Goal: Task Accomplishment & Management: Manage account settings

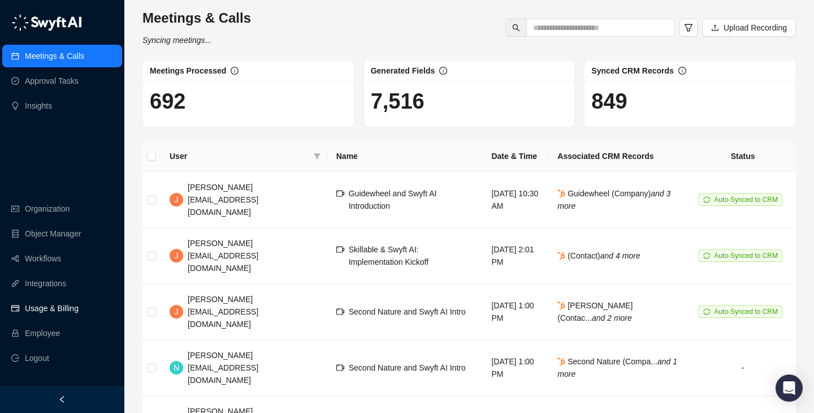
click at [36, 314] on link "Usage & Billing" at bounding box center [52, 308] width 54 height 23
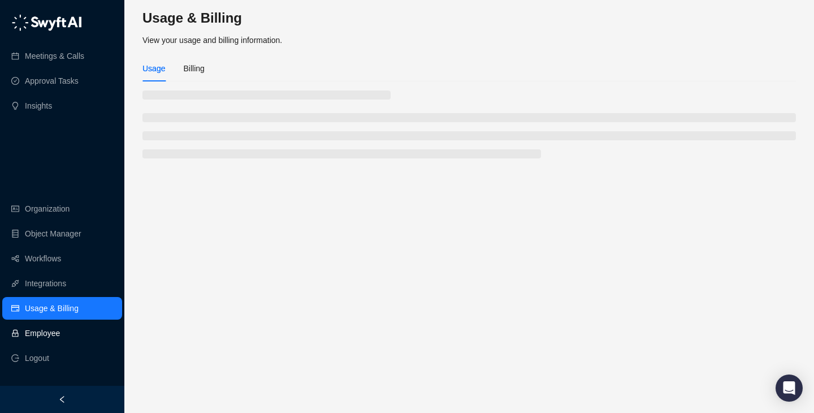
click at [45, 341] on link "Employee" at bounding box center [42, 333] width 35 height 23
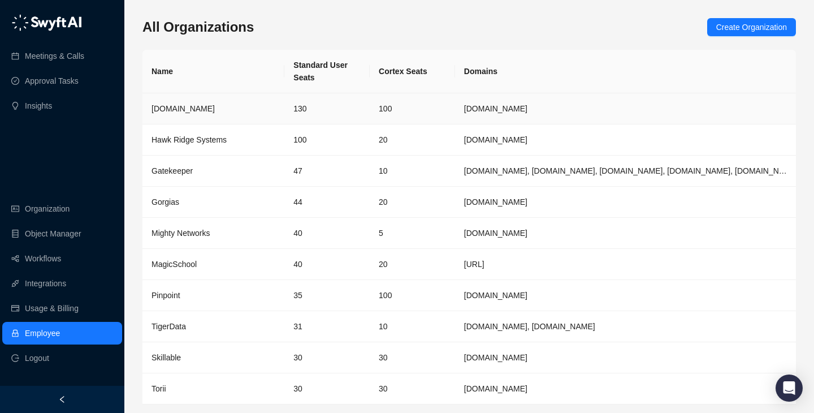
click at [410, 110] on td "100" at bounding box center [412, 108] width 85 height 31
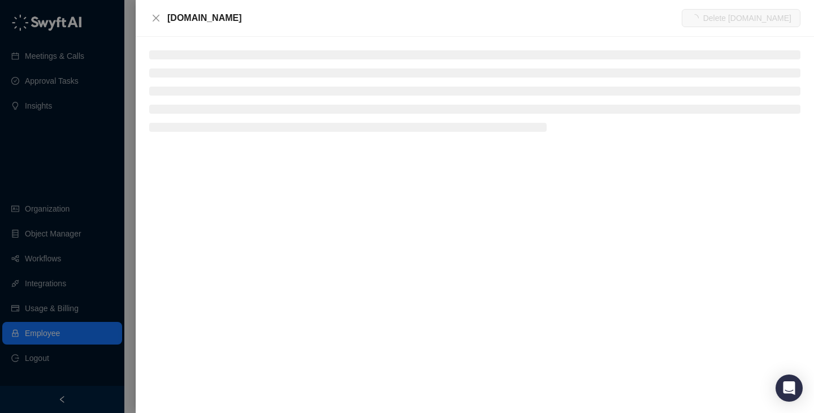
click at [194, 68] on ul at bounding box center [474, 90] width 651 height 81
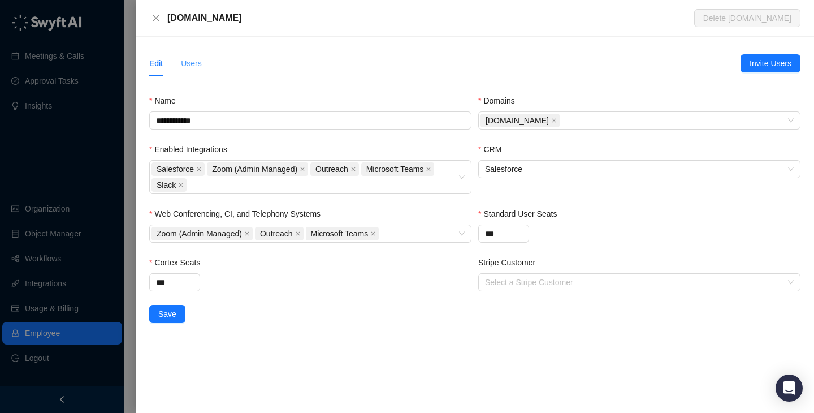
click at [196, 70] on div "Users" at bounding box center [191, 63] width 21 height 26
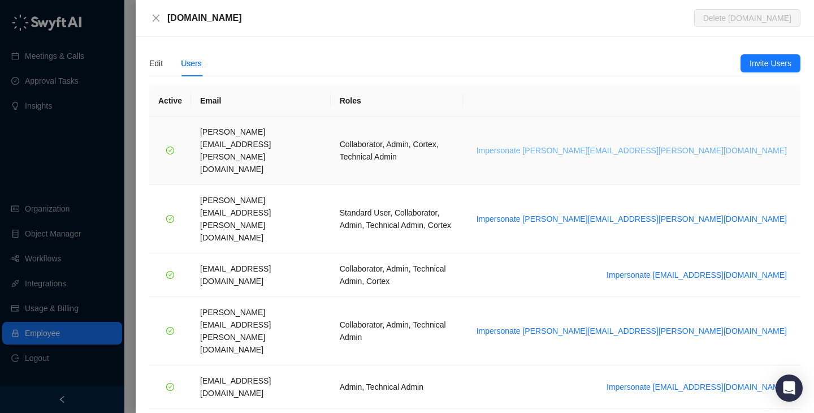
click at [708, 144] on span "Impersonate [PERSON_NAME][EMAIL_ADDRESS][PERSON_NAME][DOMAIN_NAME]" at bounding box center [632, 150] width 310 height 12
